Goal: Check status

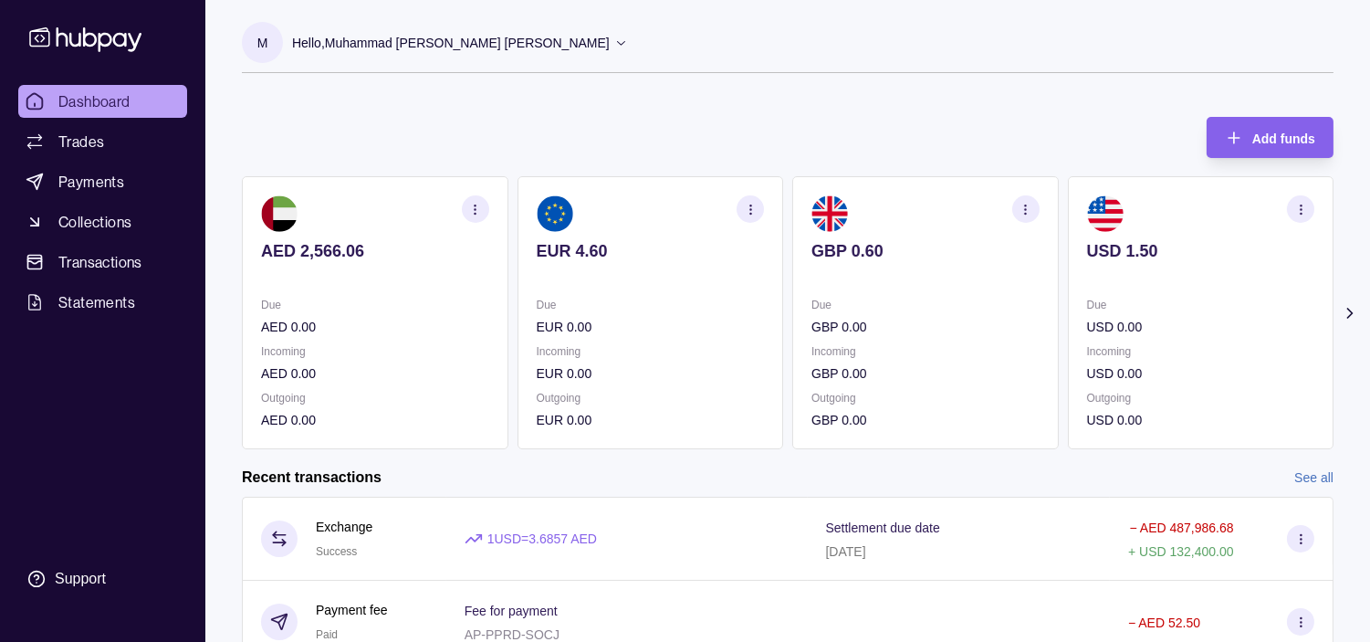
click at [1302, 207] on icon "button" at bounding box center [1302, 210] width 14 height 14
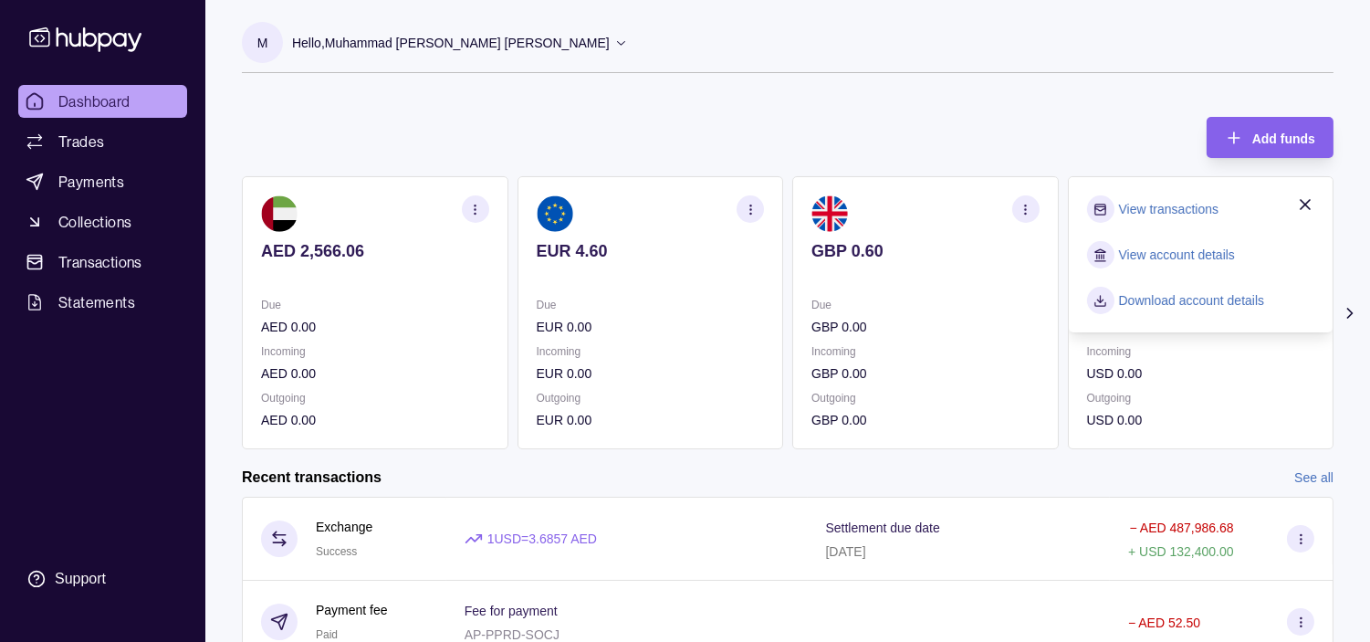
click at [1200, 208] on link "View transactions" at bounding box center [1169, 209] width 100 height 20
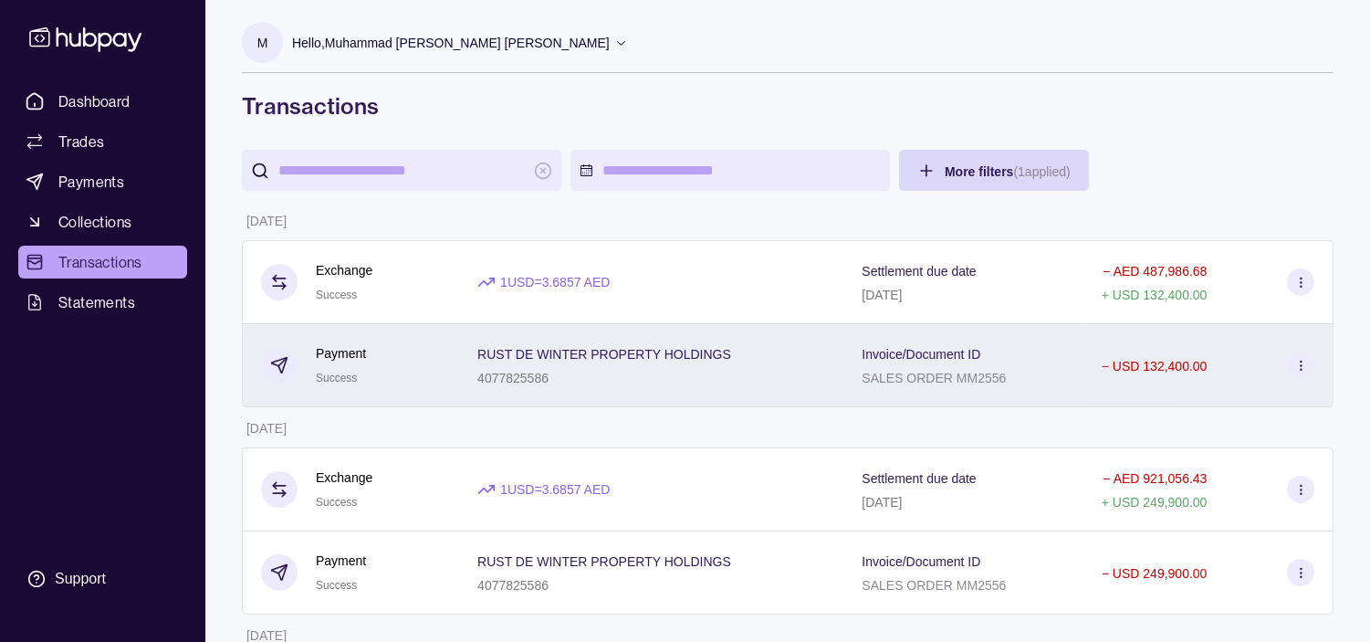
click at [648, 376] on div "4077825586" at bounding box center [604, 377] width 254 height 22
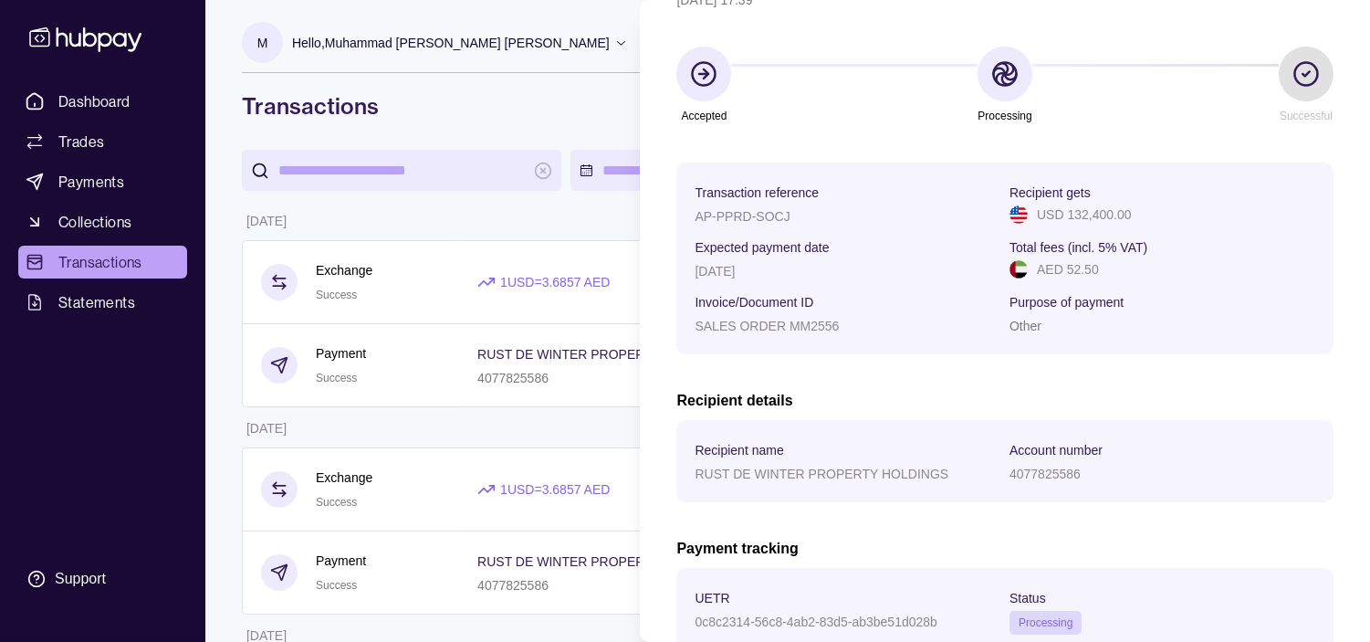
scroll to position [314, 0]
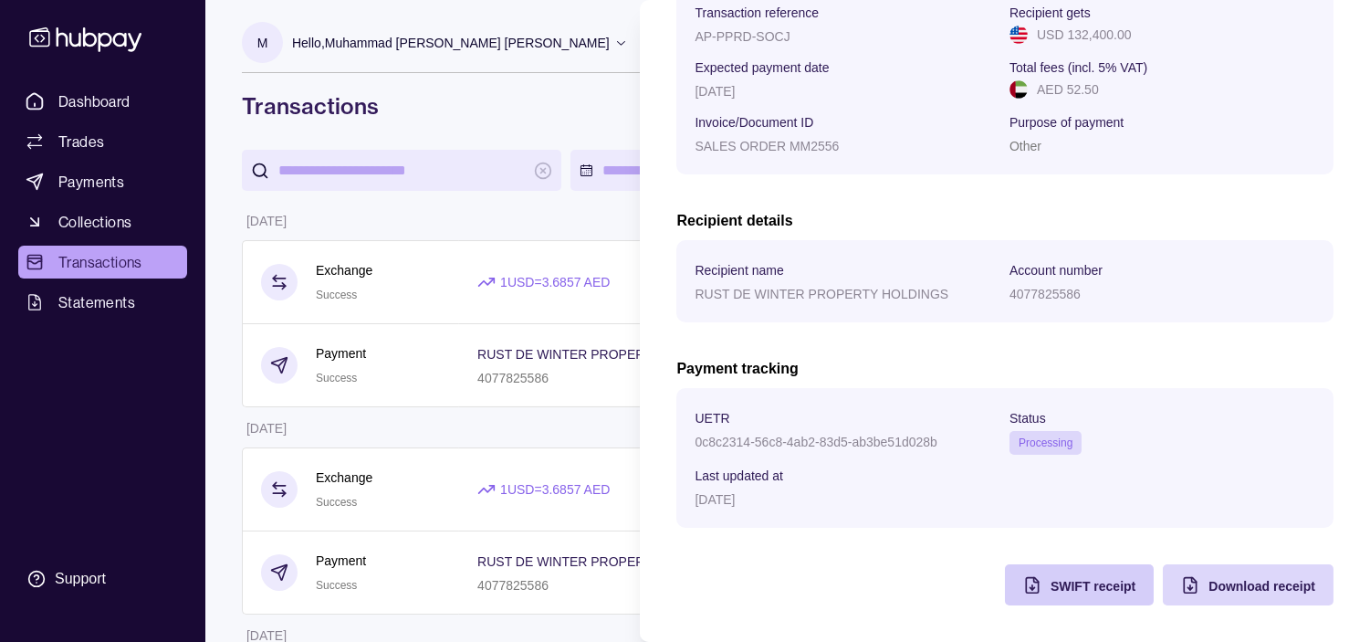
click at [1051, 579] on span "SWIFT receipt" at bounding box center [1093, 586] width 85 height 15
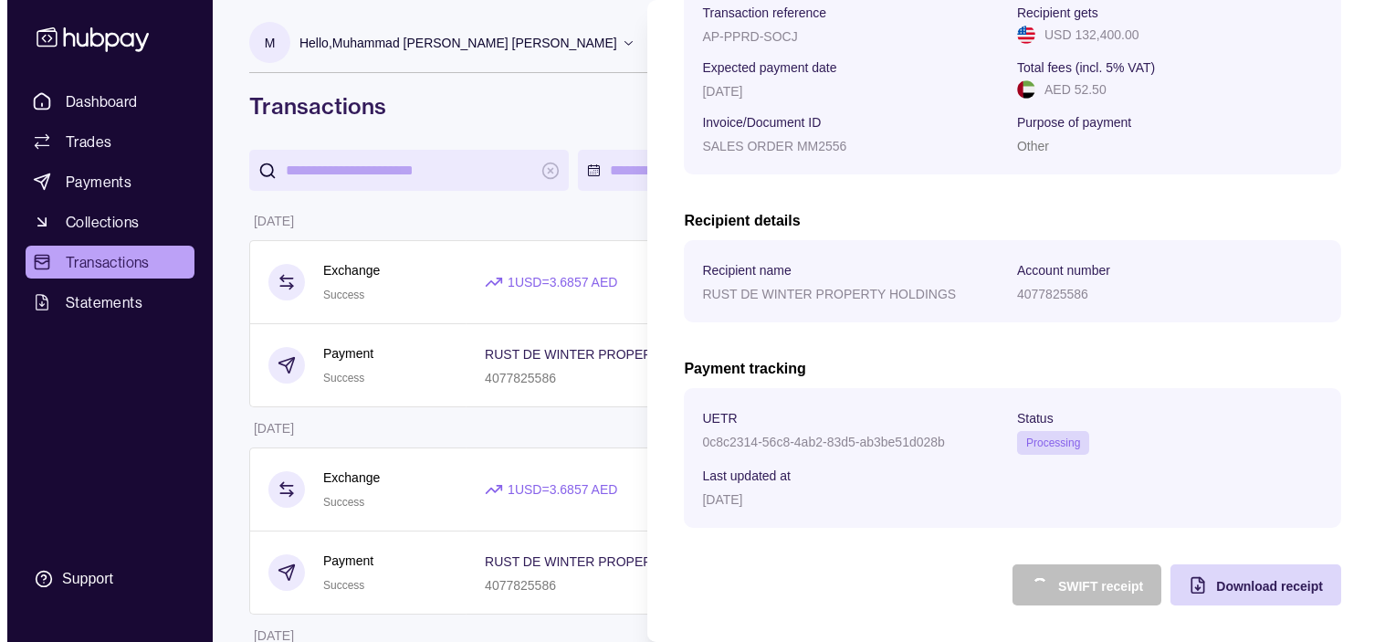
scroll to position [10, 0]
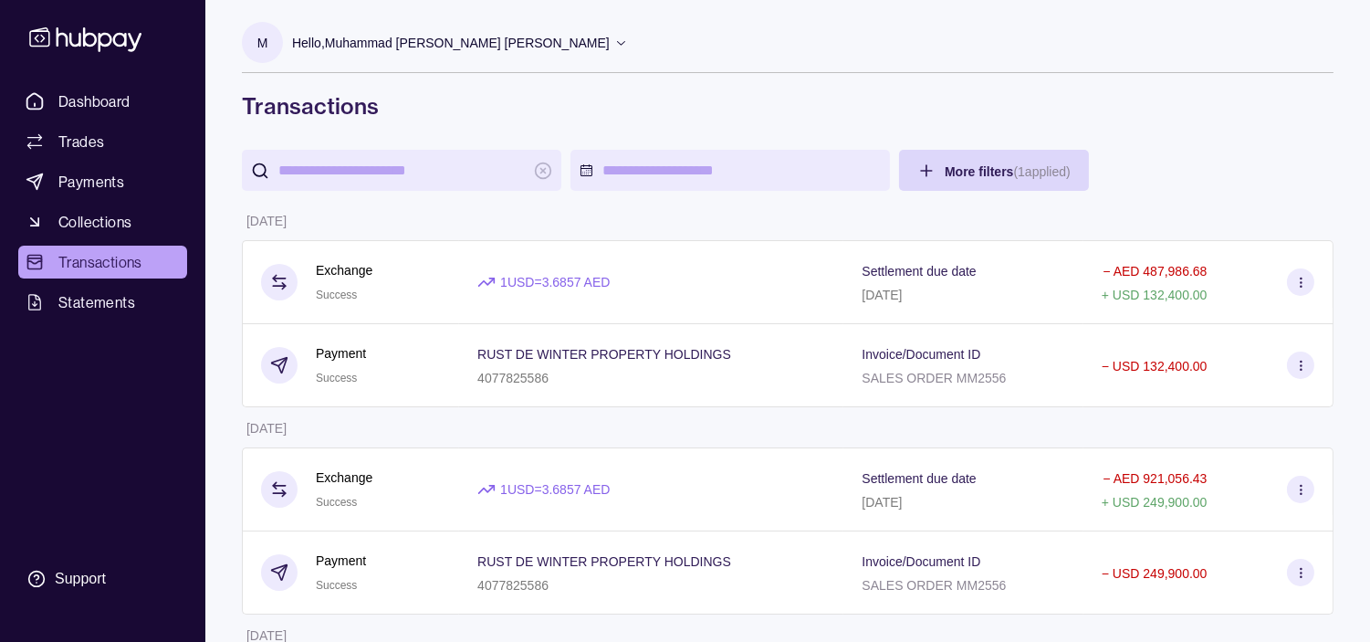
click at [137, 75] on div "Dashboard Trades Payments Collections Transactions Statements Support" at bounding box center [102, 321] width 205 height 642
click at [130, 83] on div "Dashboard Trades Payments Collections Transactions Statements Support" at bounding box center [102, 321] width 205 height 642
click at [129, 92] on span "Dashboard" at bounding box center [94, 101] width 72 height 22
